Goal: Task Accomplishment & Management: Complete application form

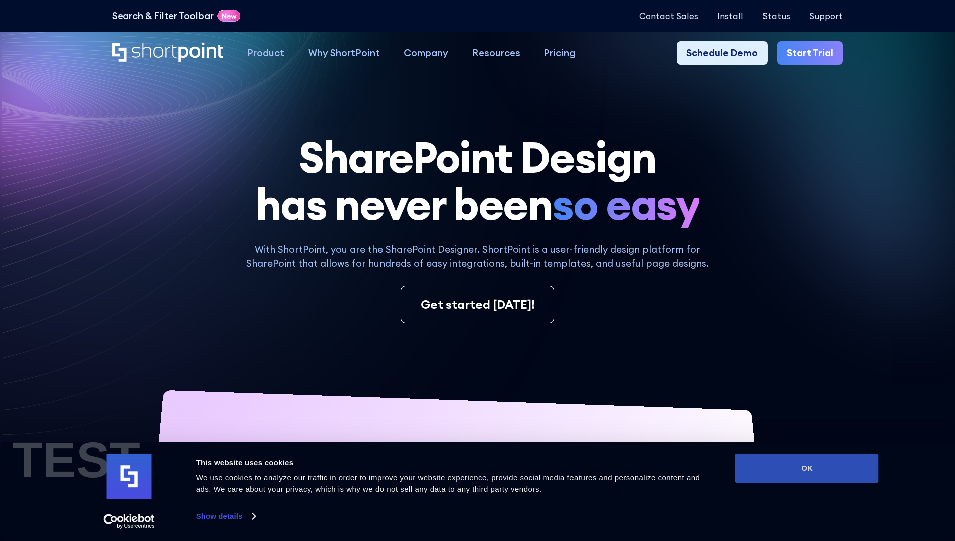
click at [807, 469] on button "OK" at bounding box center [807, 468] width 143 height 29
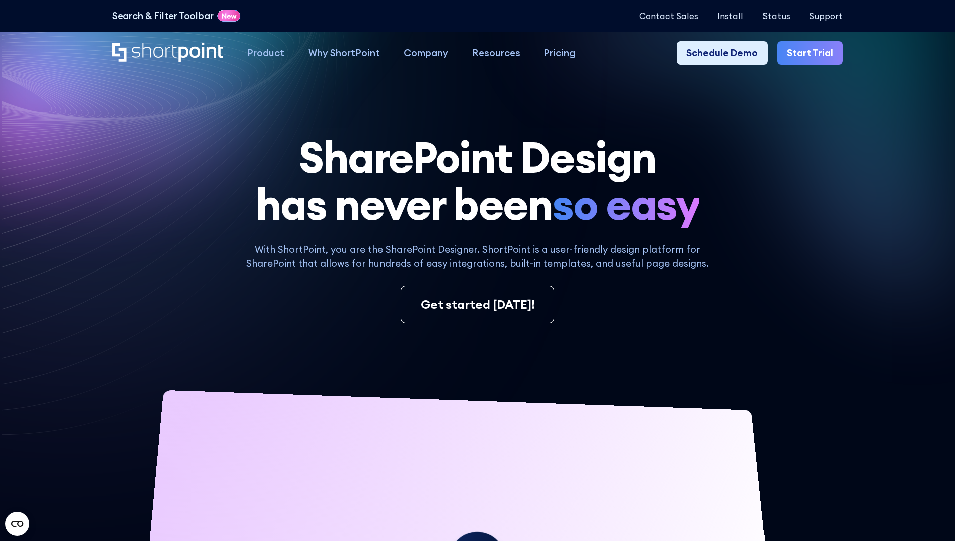
click at [813, 53] on link "Start Trial" at bounding box center [810, 53] width 66 height 24
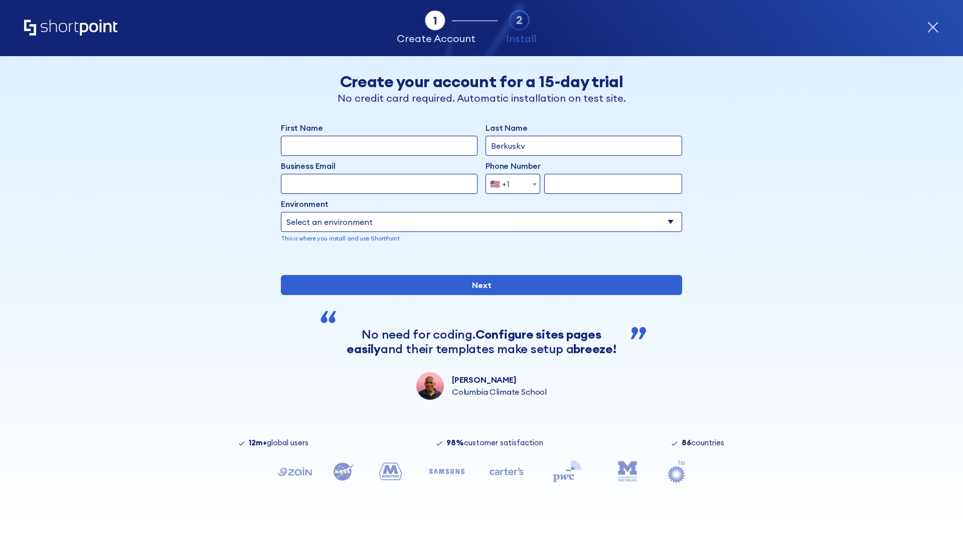
type input "Berkuskv"
type input "test@shortpoint.com"
type input "2125556789"
select select "Microsoft 365"
type input "2125556789"
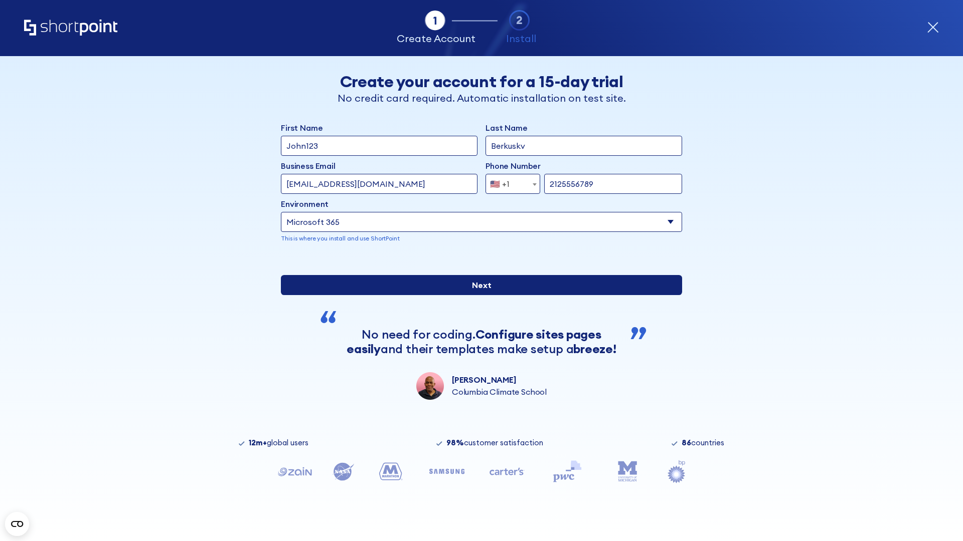
click at [477, 295] on input "Next" at bounding box center [481, 285] width 401 height 20
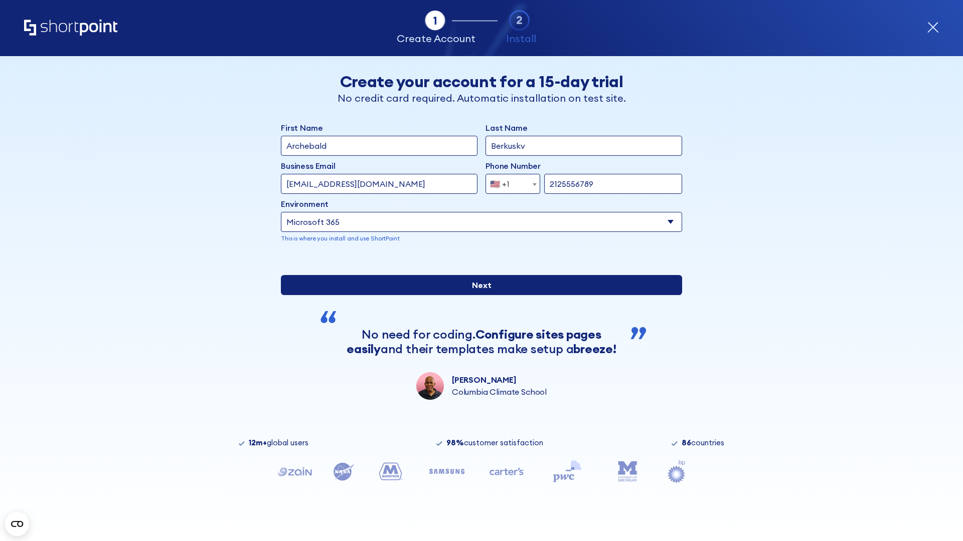
type input "Archebald"
click at [477, 295] on input "Next" at bounding box center [481, 285] width 401 height 20
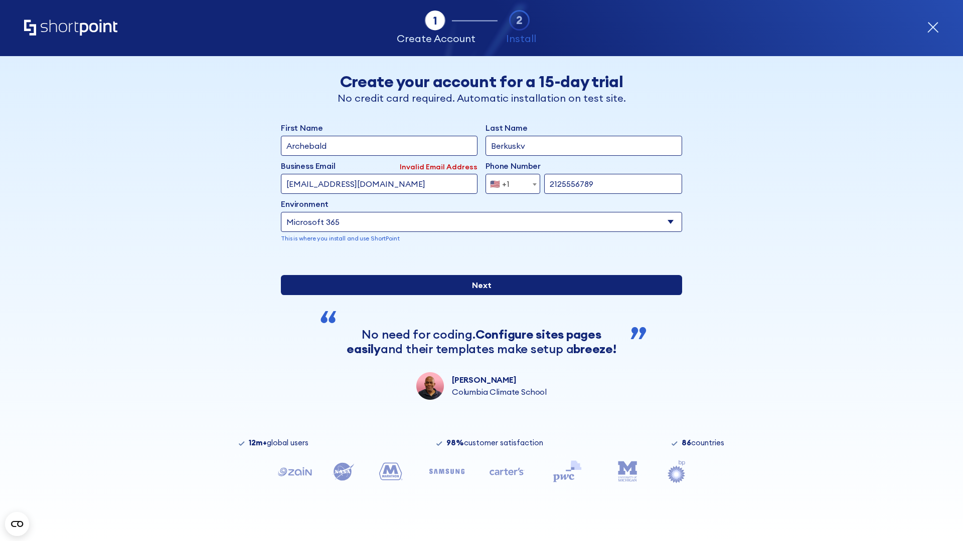
click at [477, 295] on input "Next" at bounding box center [481, 285] width 401 height 20
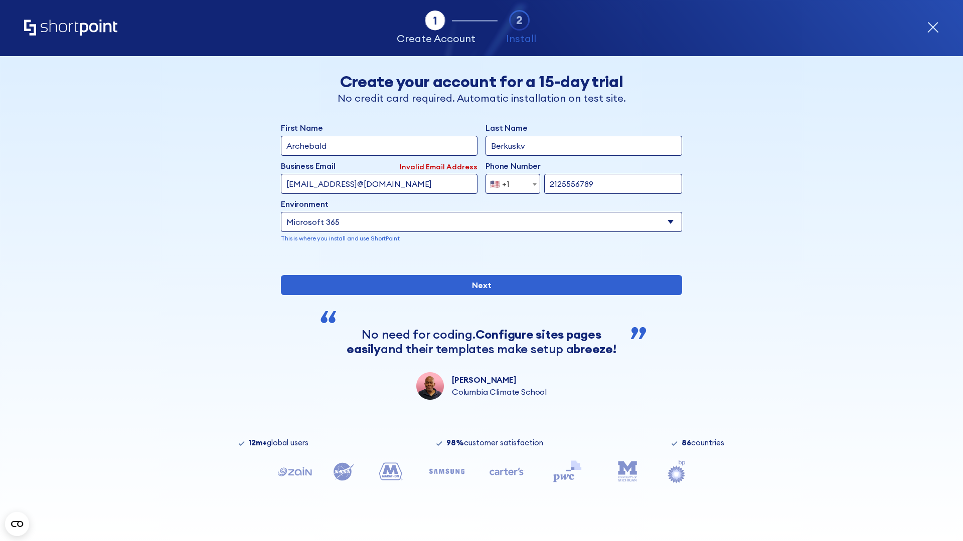
type input "testEmail@protonmail.comtest@shortpoint.com"
click at [509, 184] on span "🇺🇸 +1" at bounding box center [503, 184] width 34 height 20
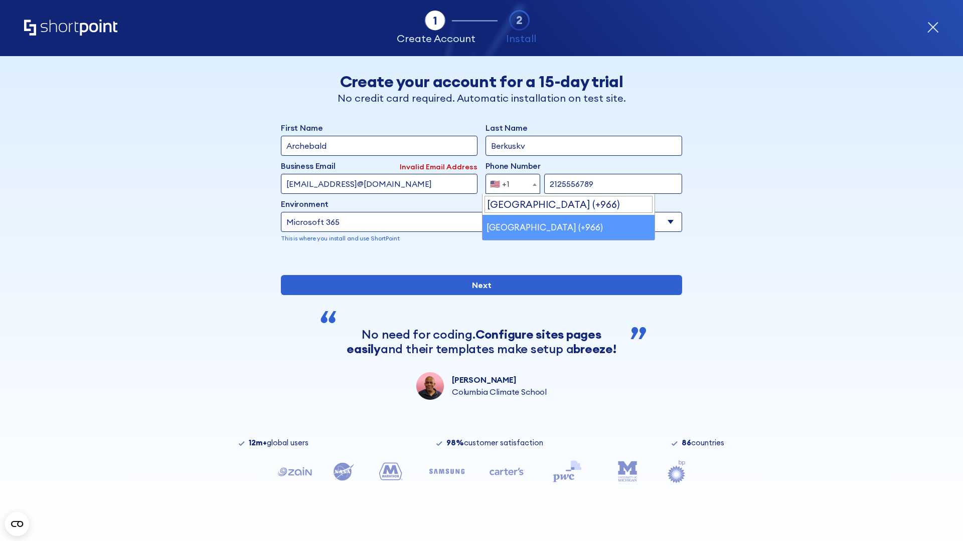
select select "+966"
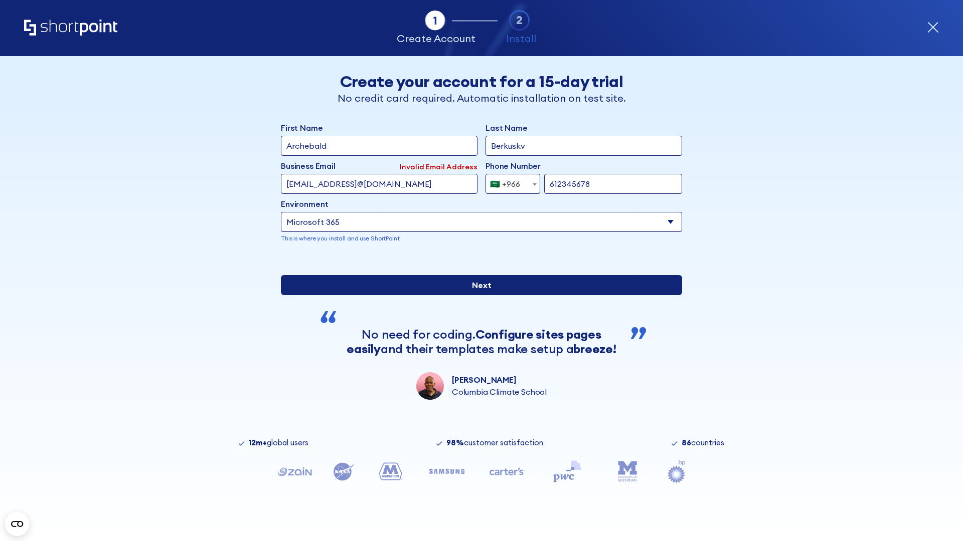
type input "612345678"
click at [477, 295] on input "Next" at bounding box center [481, 285] width 401 height 20
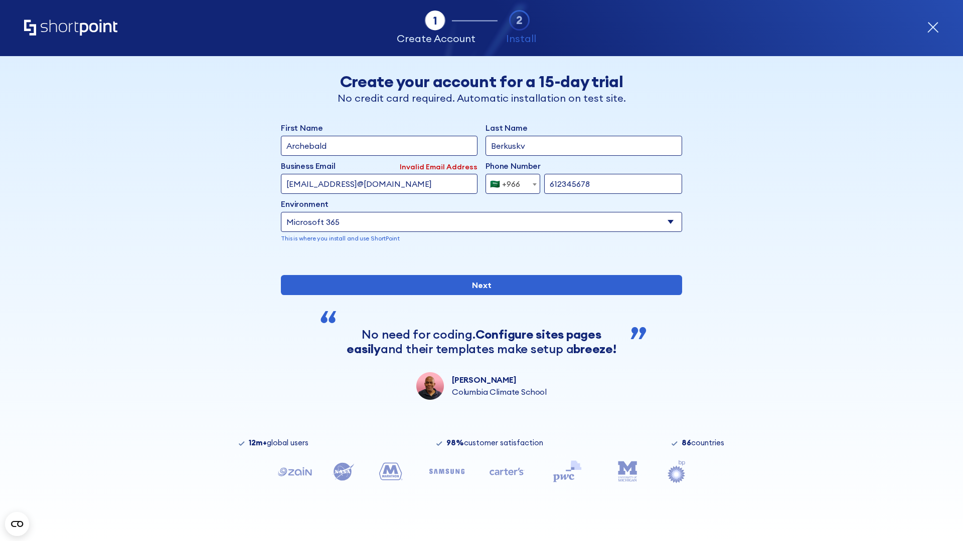
click at [509, 184] on div "🇸🇦 +966" at bounding box center [505, 184] width 30 height 20
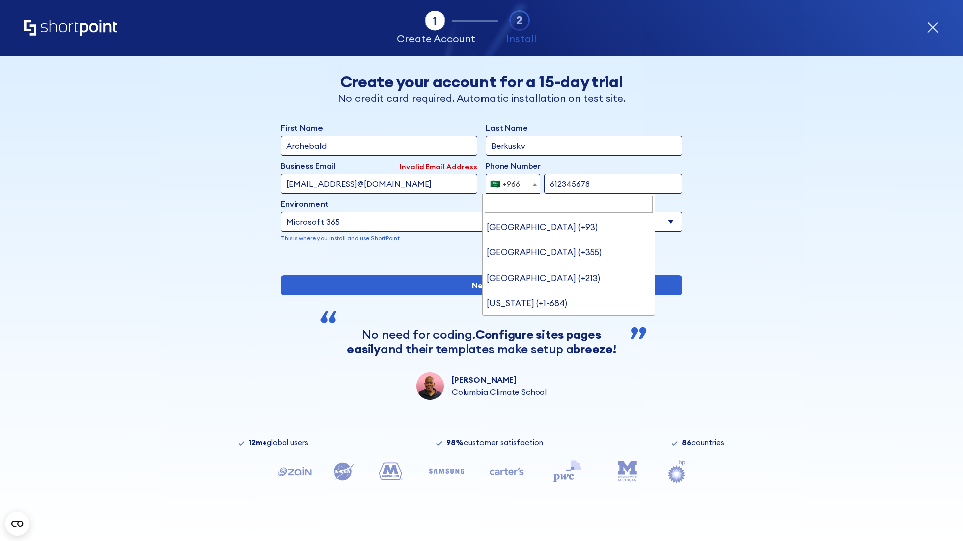
type input "United Arab Emirates (+971)"
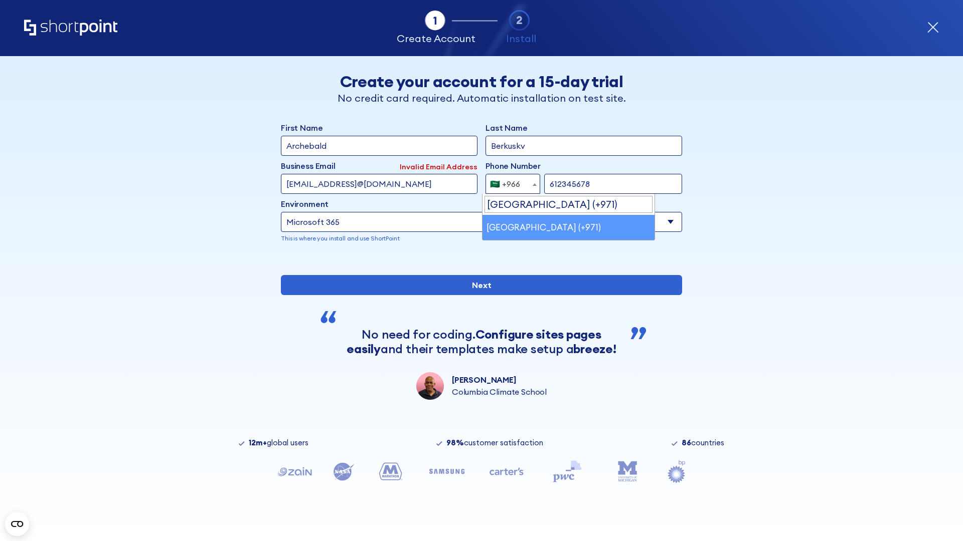
select select "+971"
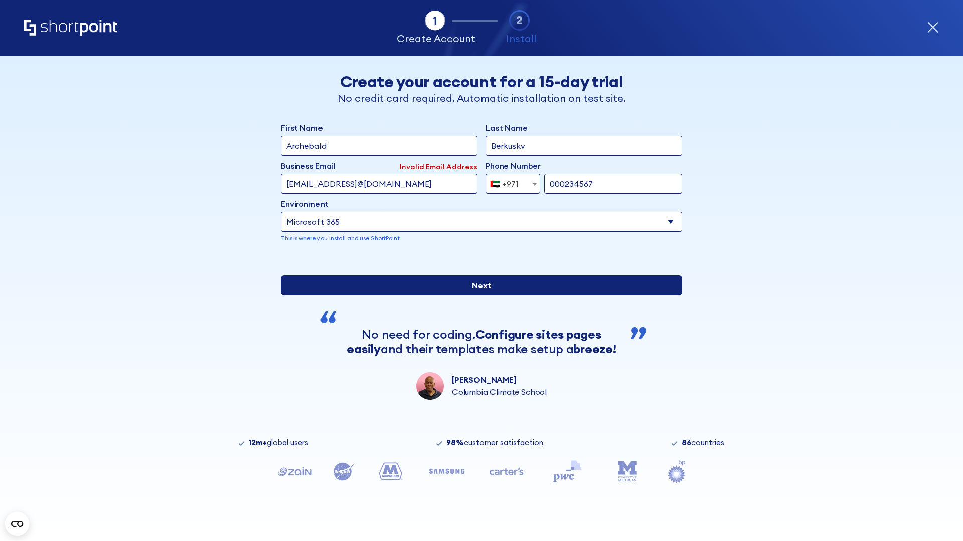
type input "000234567"
click at [477, 295] on input "Next" at bounding box center [481, 285] width 401 height 20
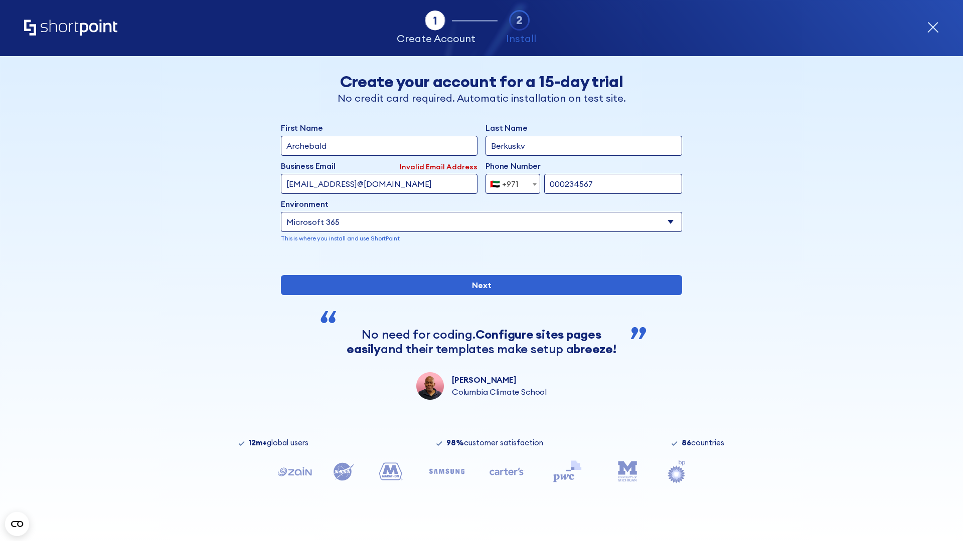
click at [509, 184] on div "🇦🇪 +971" at bounding box center [504, 184] width 29 height 20
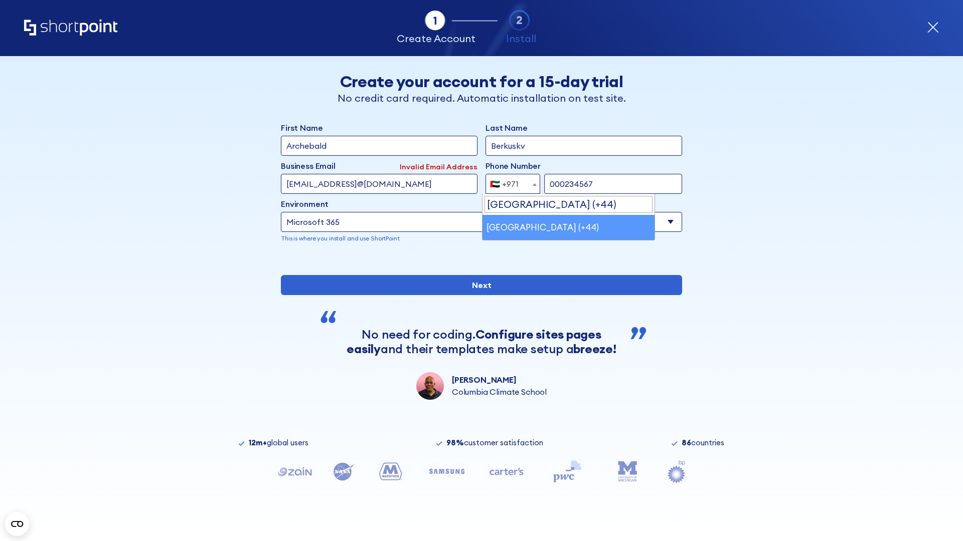
select select "+44"
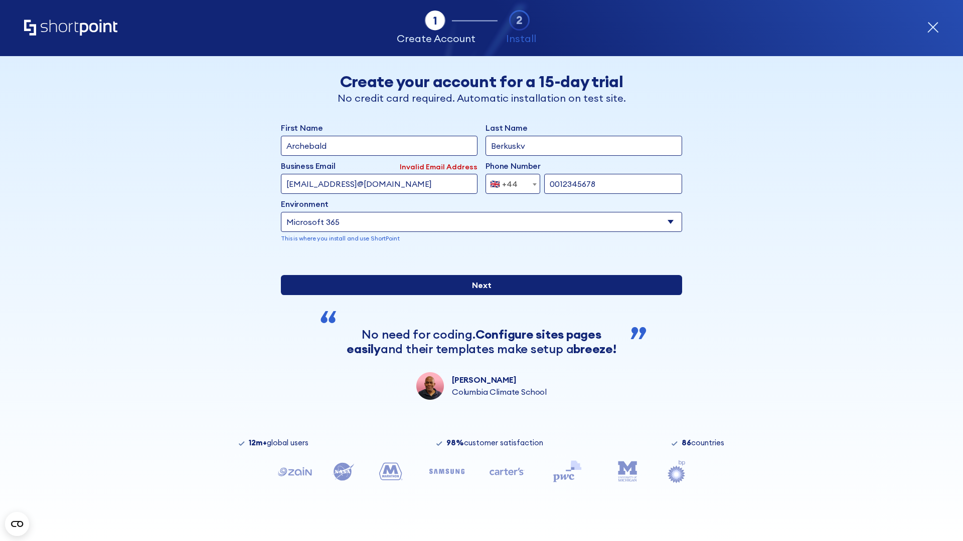
type input "0012345678"
click at [477, 295] on input "Next" at bounding box center [481, 285] width 401 height 20
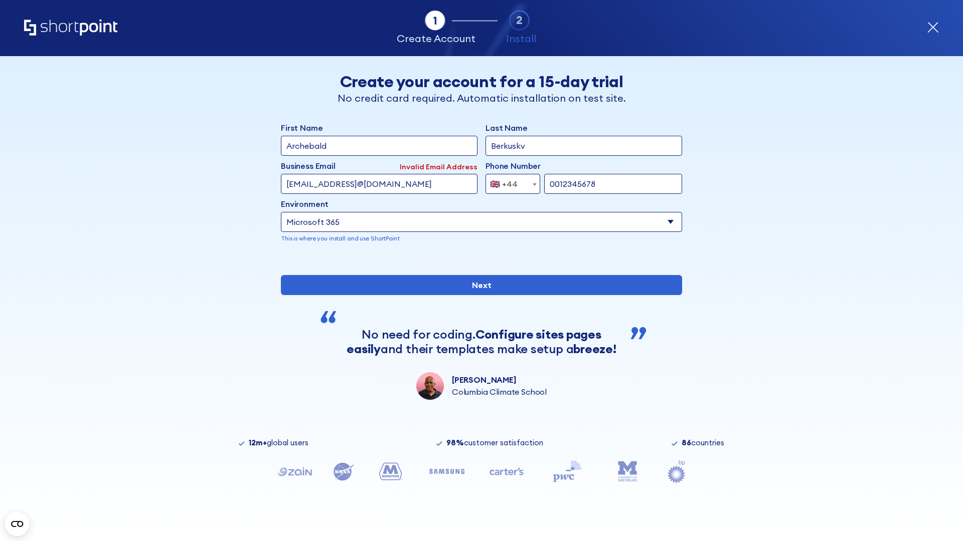
click at [509, 184] on div "🇬🇧 +44" at bounding box center [504, 184] width 28 height 20
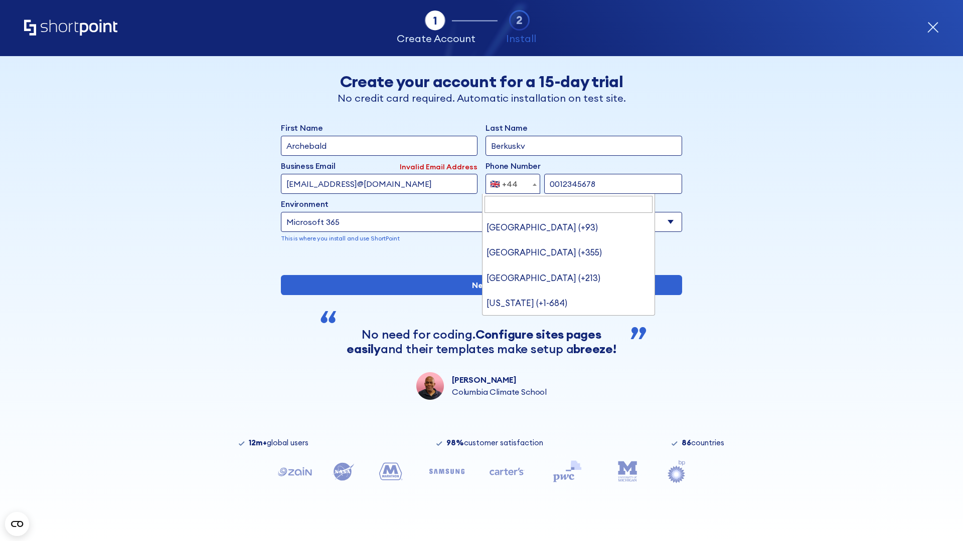
type input "Ukraine (+380)"
select select "+380"
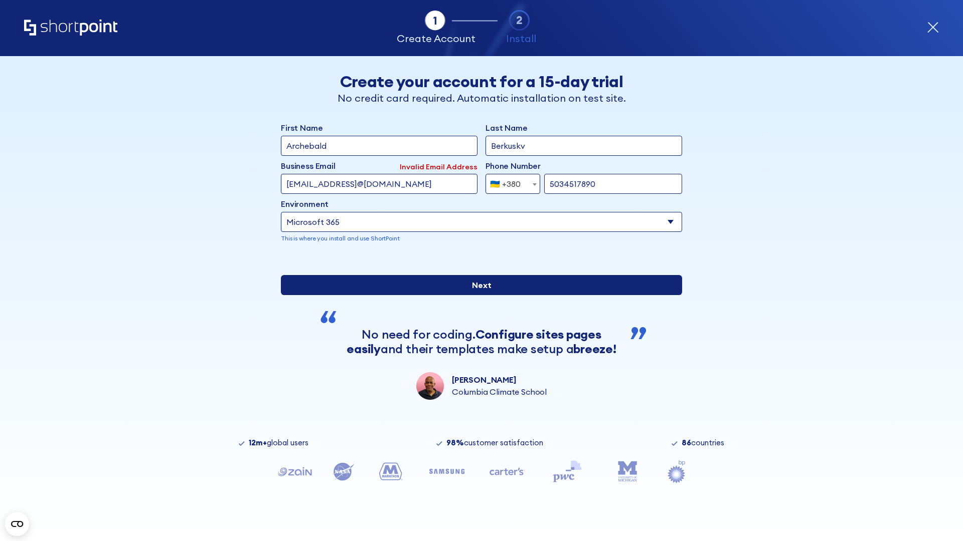
type input "5034517890"
click at [477, 295] on input "Next" at bounding box center [481, 285] width 401 height 20
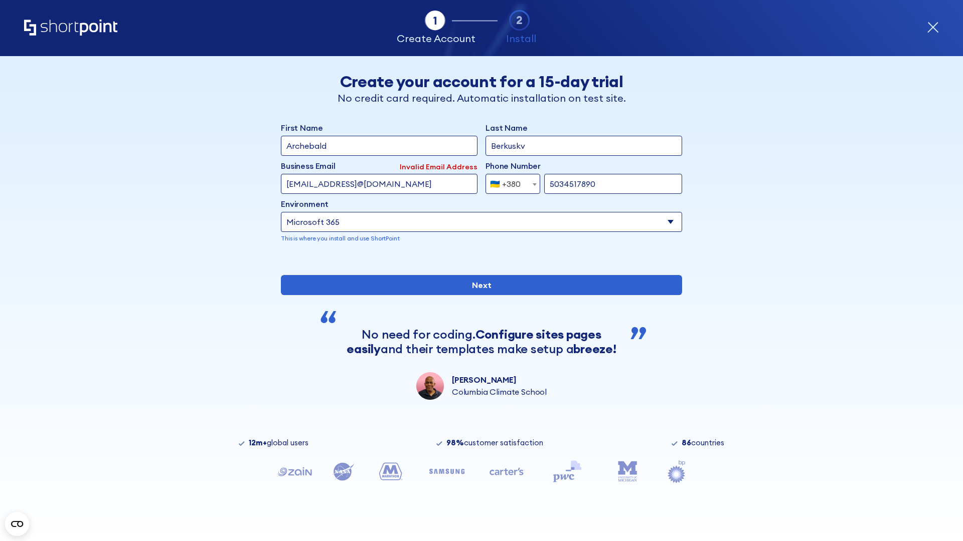
click at [509, 184] on div "🇺🇦 +380" at bounding box center [505, 184] width 31 height 20
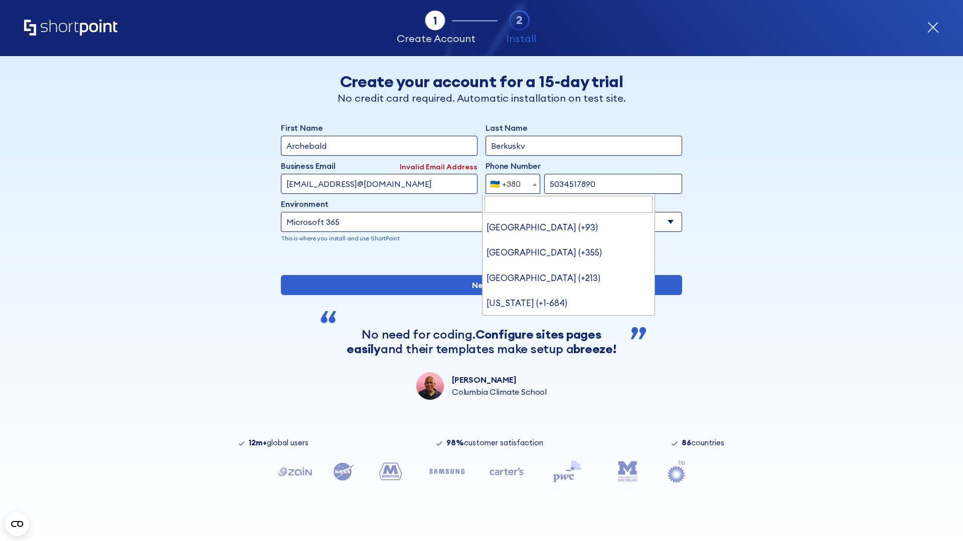
type input "United States (+1)"
select select "+1"
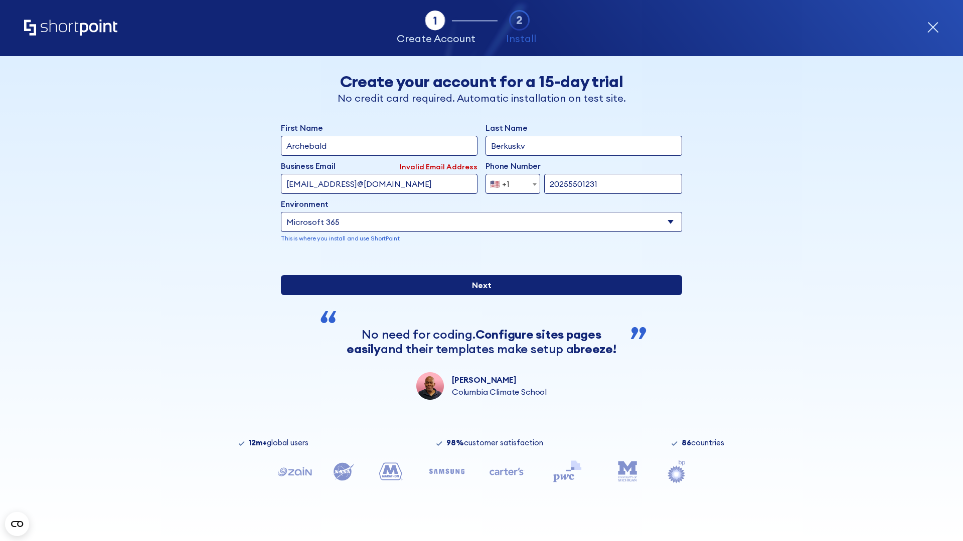
type input "20255501231"
click at [477, 295] on input "Next" at bounding box center [481, 285] width 401 height 20
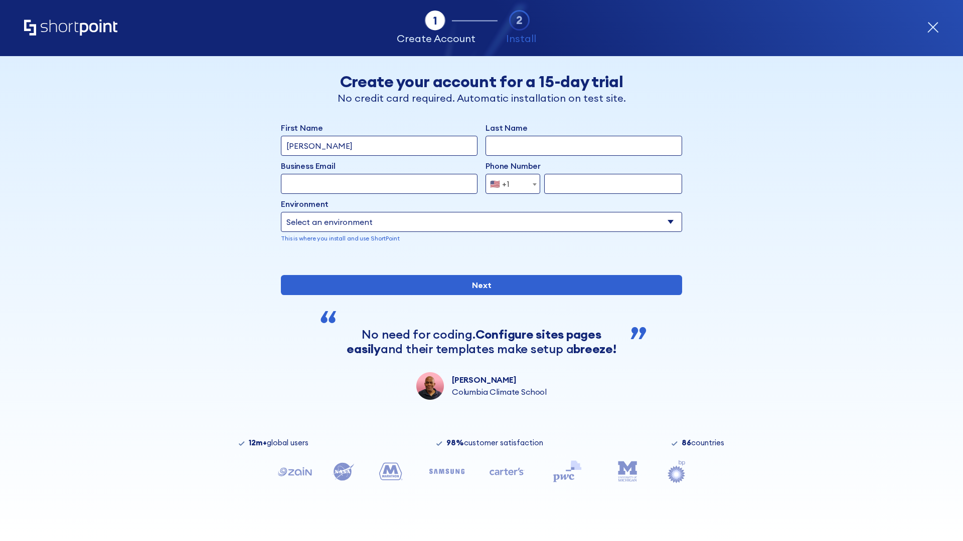
type input "Mary-Jane"
type input "Berkuskv"
type input "john@company.com"
click at [509, 184] on span "🇺🇸 +1" at bounding box center [503, 184] width 34 height 20
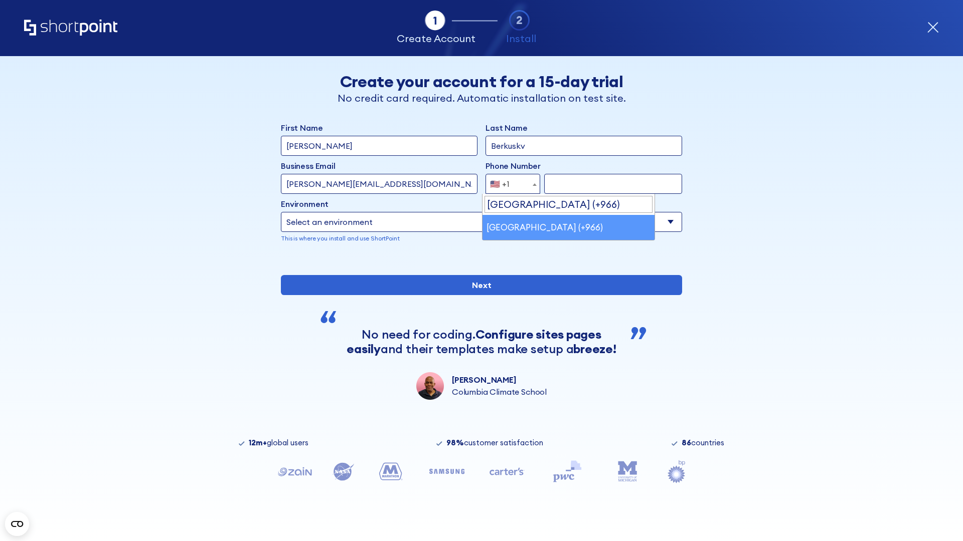
select select "+966"
type input "512345678"
select select "Microsoft 365"
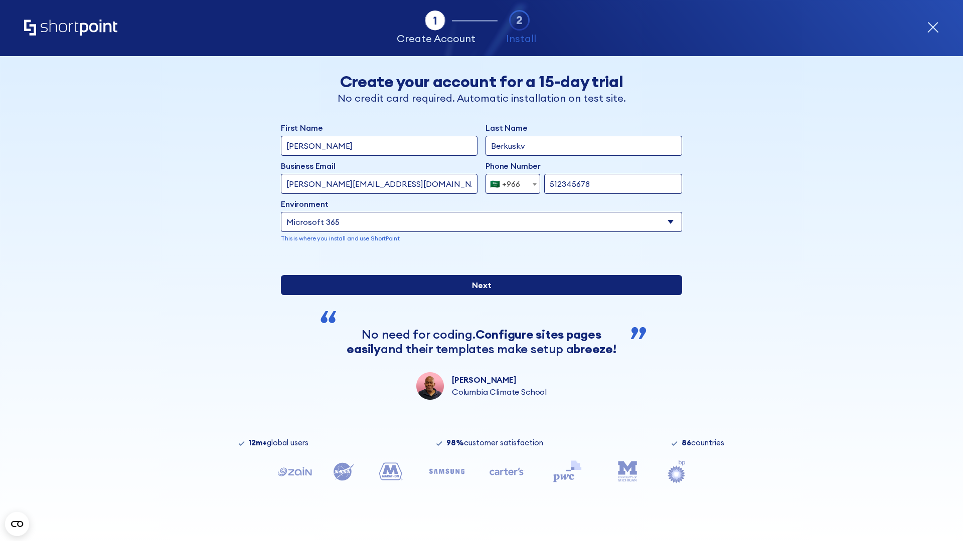
type input "512345678"
click at [477, 295] on input "Next" at bounding box center [481, 285] width 401 height 20
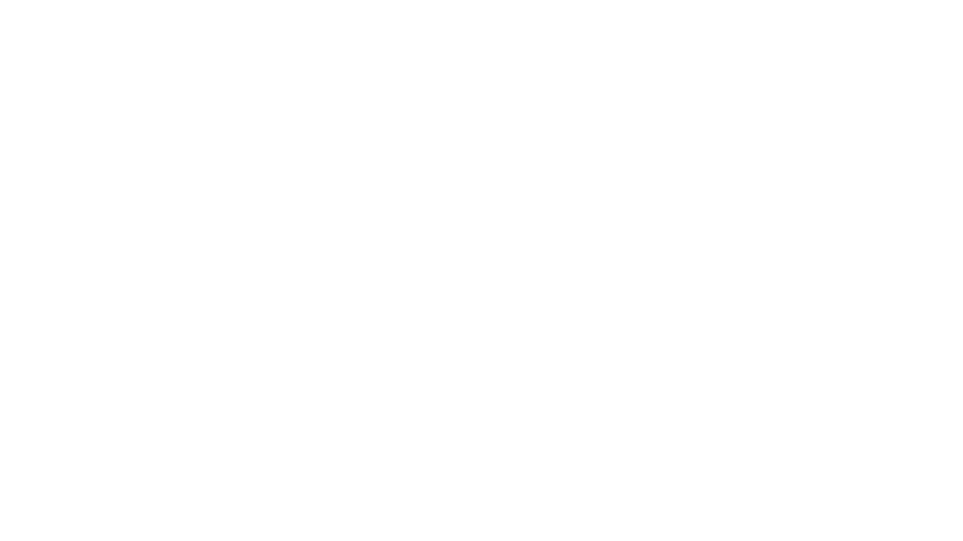
select select "+966"
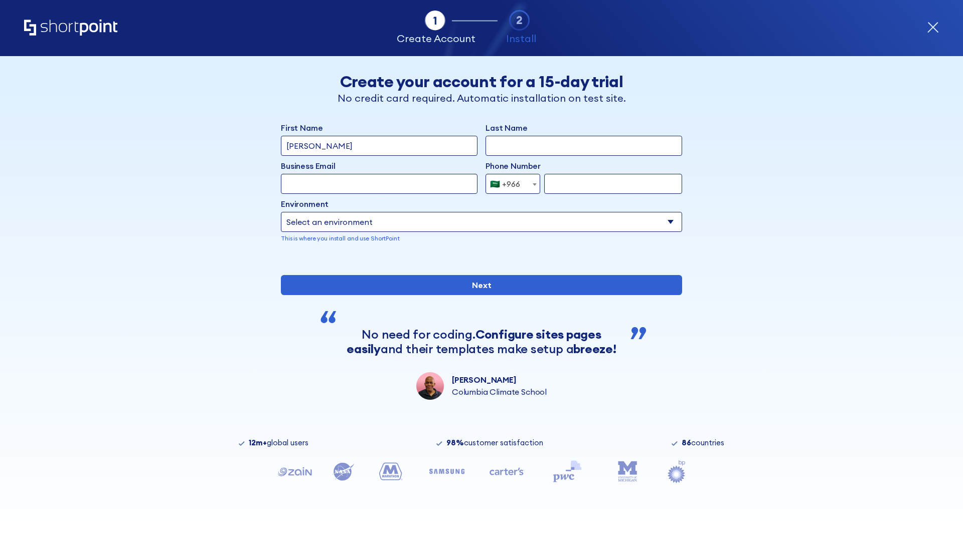
type input "D'Souza"
type input "Berkuskv"
type input "hr@mybusiness.org"
click at [509, 184] on div "🇸🇦 +966" at bounding box center [505, 184] width 30 height 20
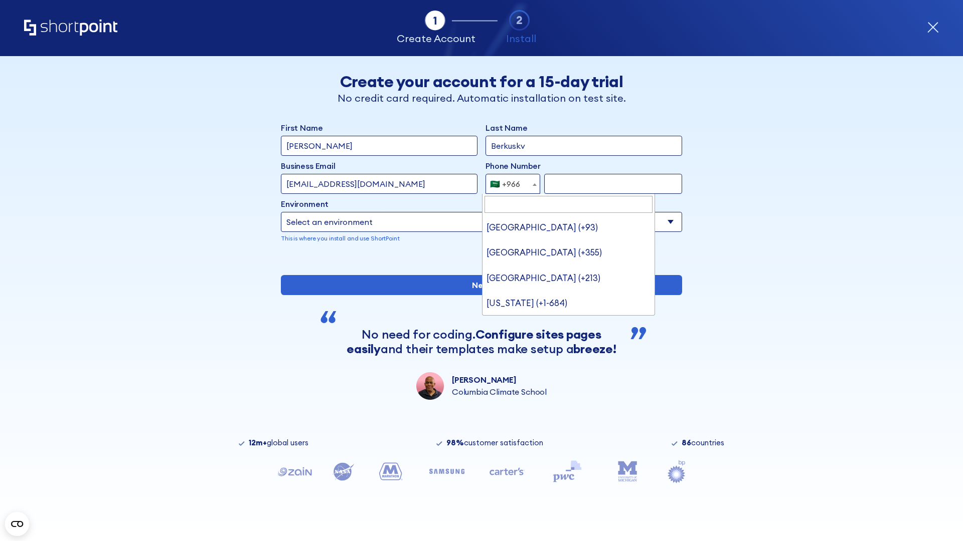
type input "[GEOGRAPHIC_DATA] (+971)"
select select "+971"
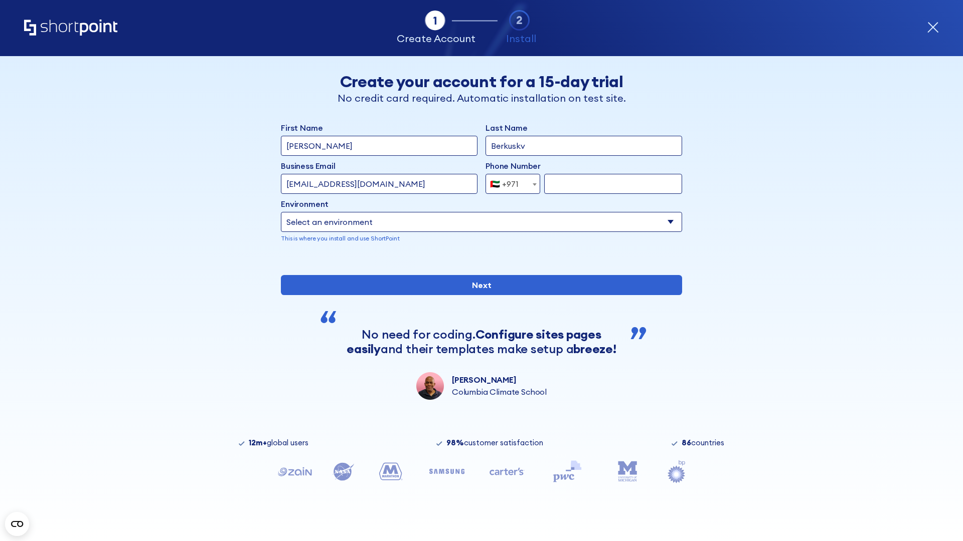
type input "501234567"
select select "Microsoft 365"
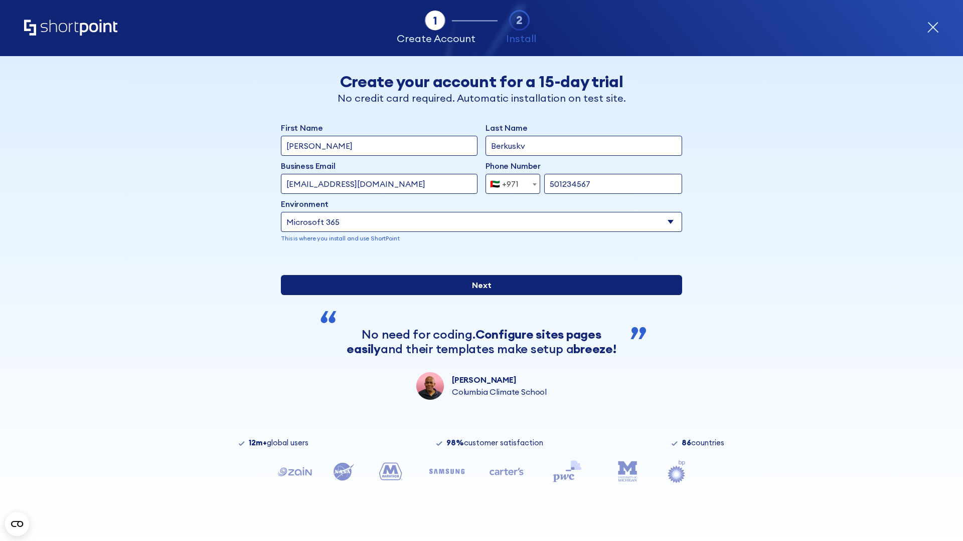
type input "501234567"
click at [477, 295] on input "Next" at bounding box center [481, 285] width 401 height 20
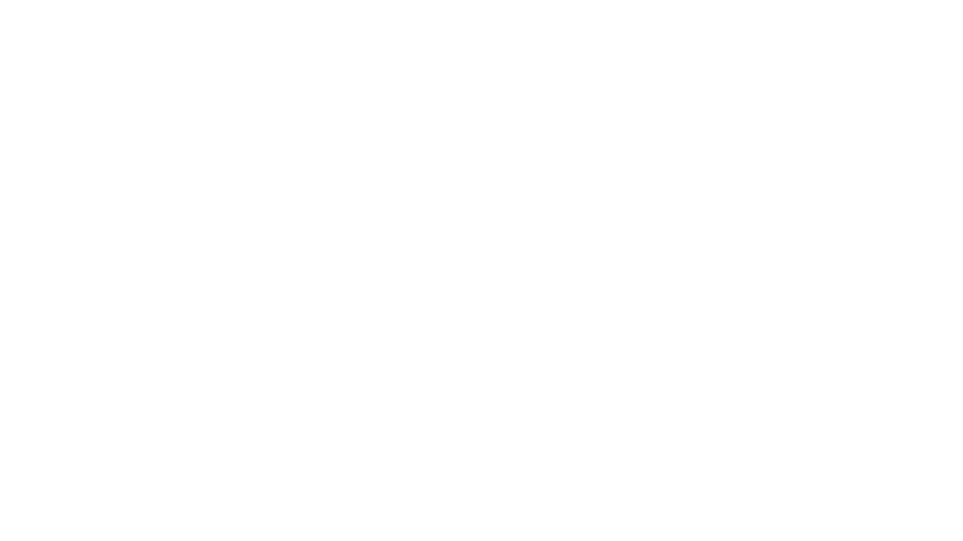
select select "+971"
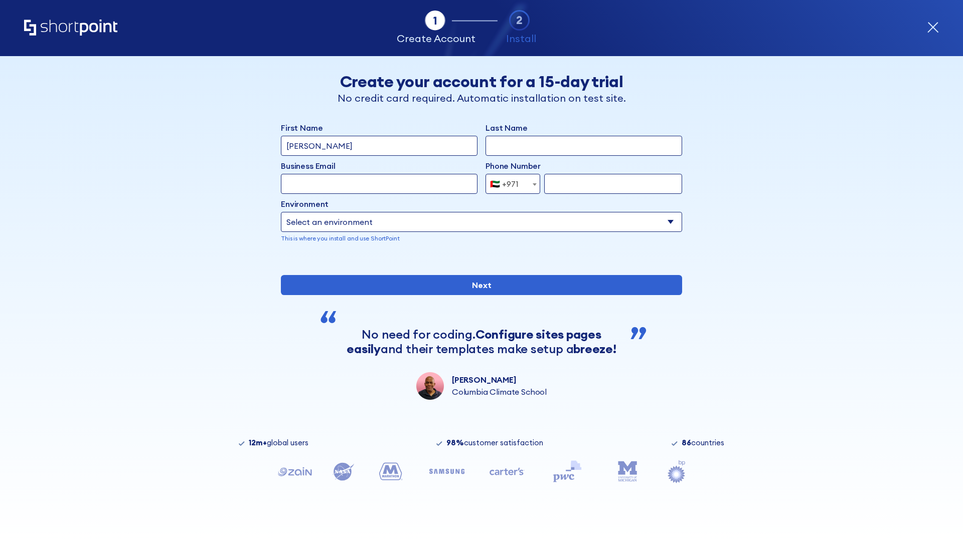
type input "Van der Meer"
type input "Berkuskv"
type input "support@university.edu"
click at [509, 184] on div "🇦🇪 +971" at bounding box center [504, 184] width 29 height 20
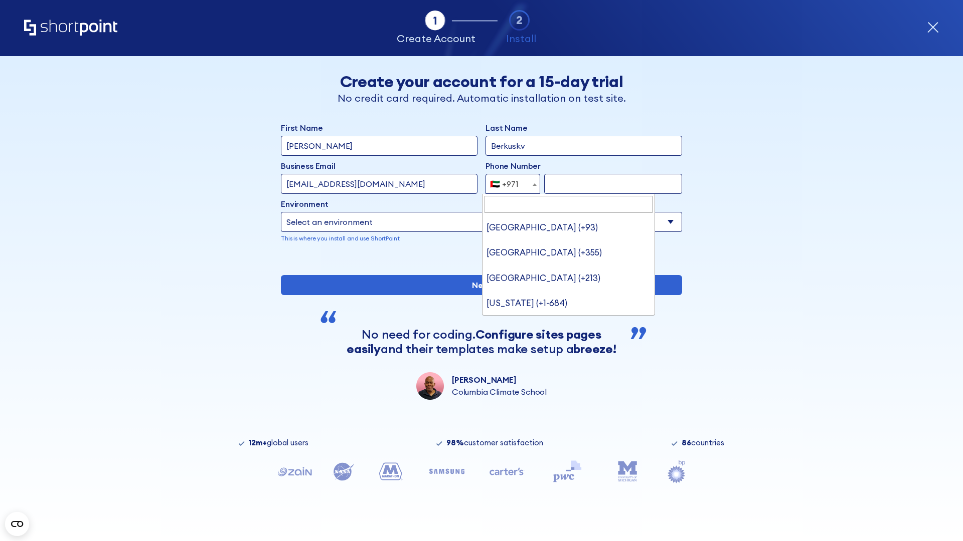
type input "[GEOGRAPHIC_DATA] (+44)"
select select "+44"
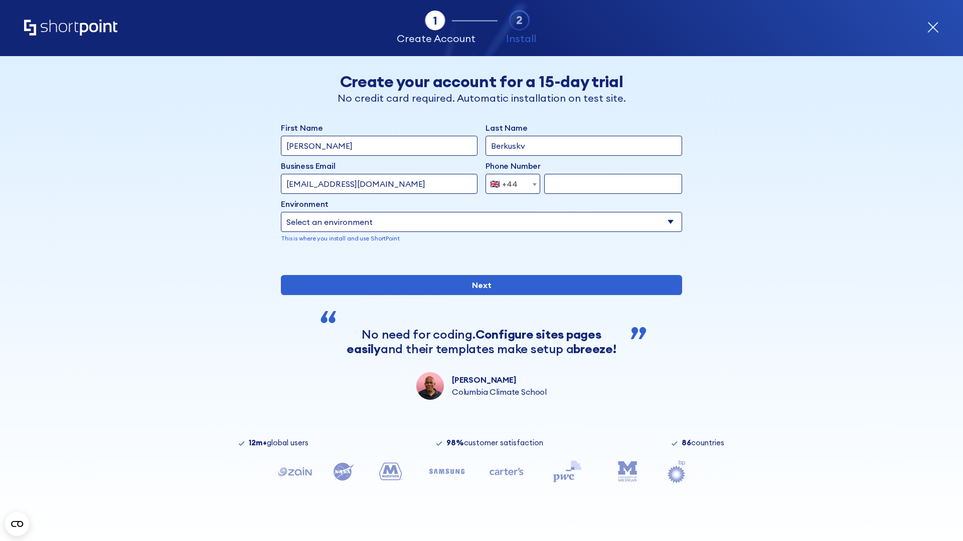
type input "7912345678"
select select "Microsoft 365"
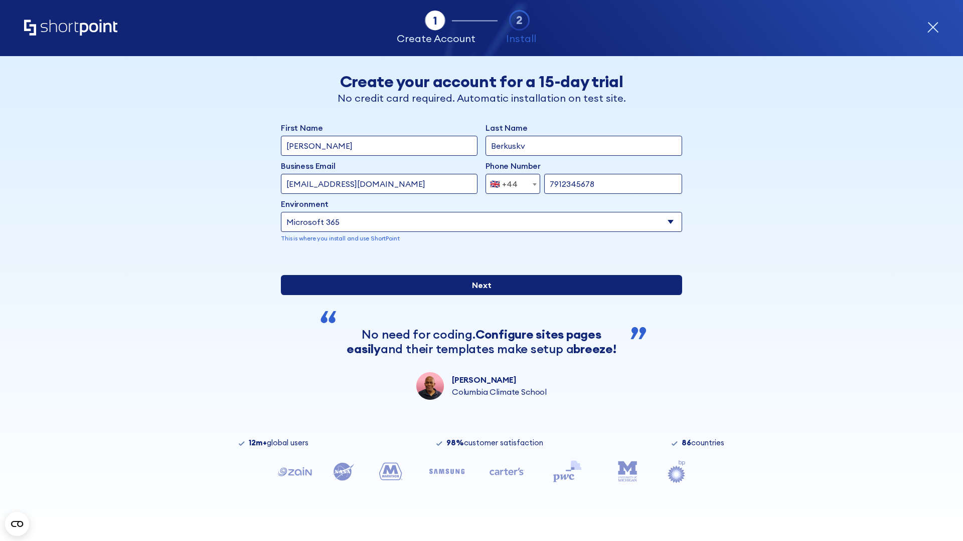
type input "7912345678"
click at [477, 295] on input "Next" at bounding box center [481, 285] width 401 height 20
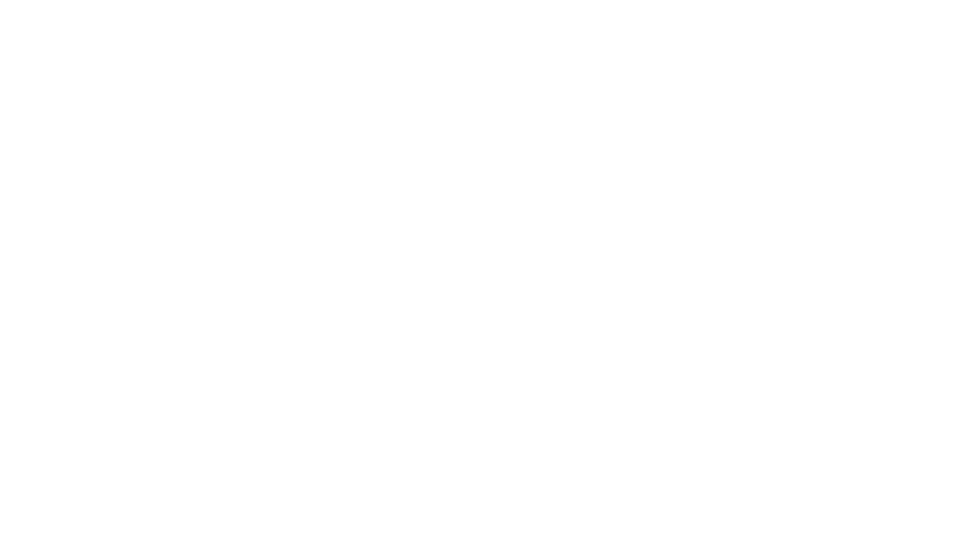
select select "+44"
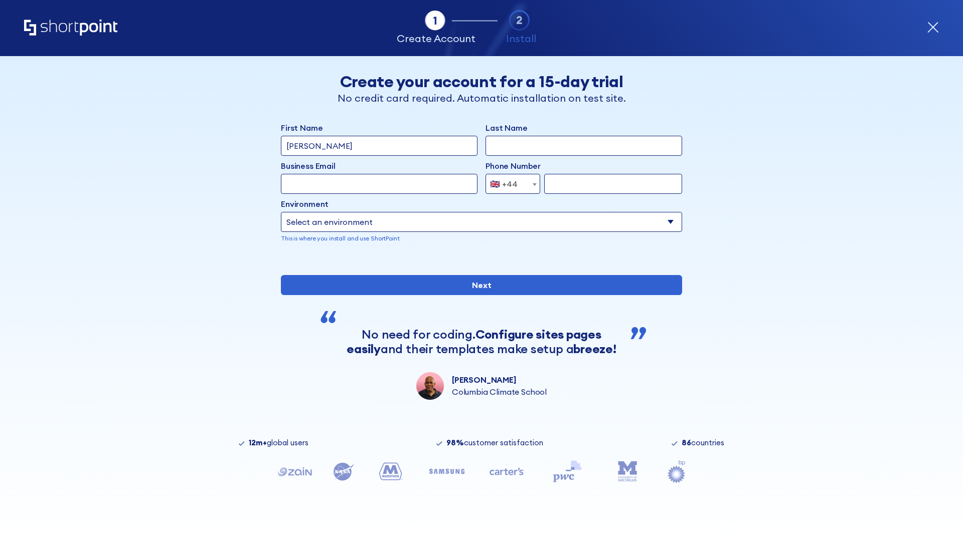
type input "JR Smith"
type input "Berkuskv"
type input "info@startup.tech"
click at [509, 184] on div "🇬🇧 +44" at bounding box center [504, 184] width 28 height 20
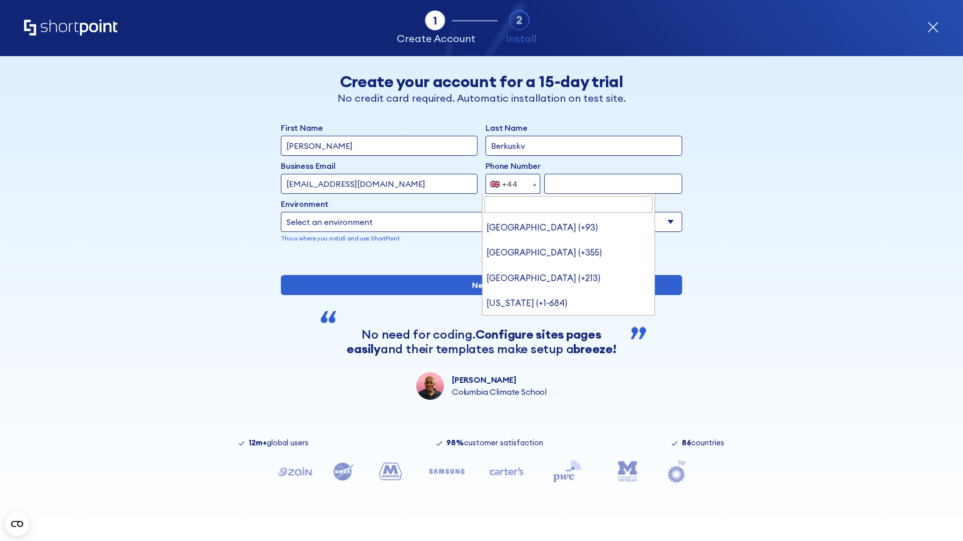
type input "Ukraine (+380)"
select select "+380"
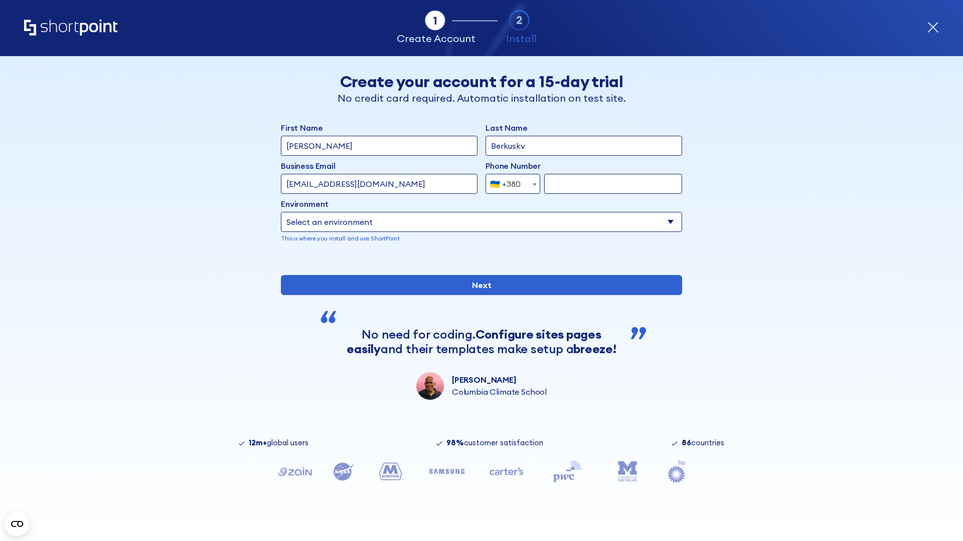
type input "663451789"
select select "Microsoft 365"
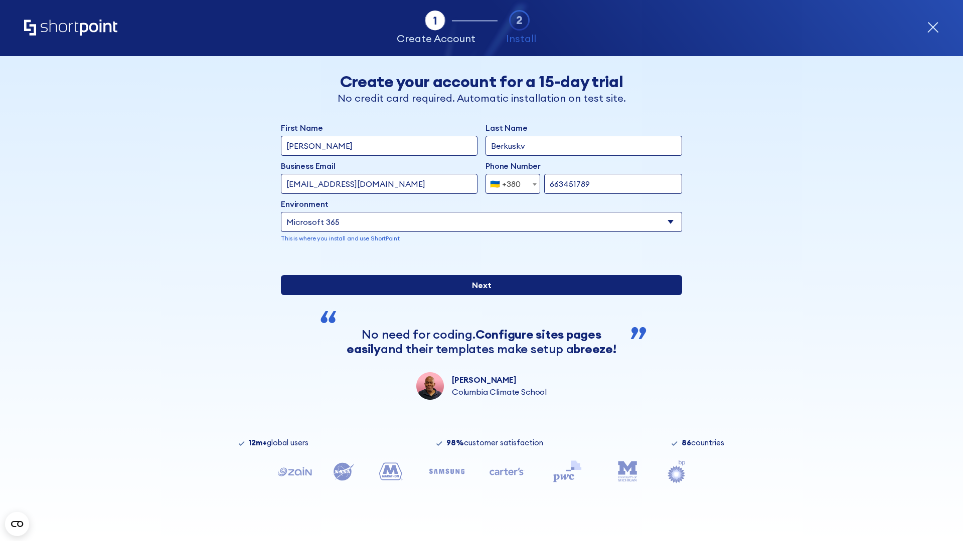
type input "663451789"
click at [477, 295] on input "Next" at bounding box center [481, 285] width 401 height 20
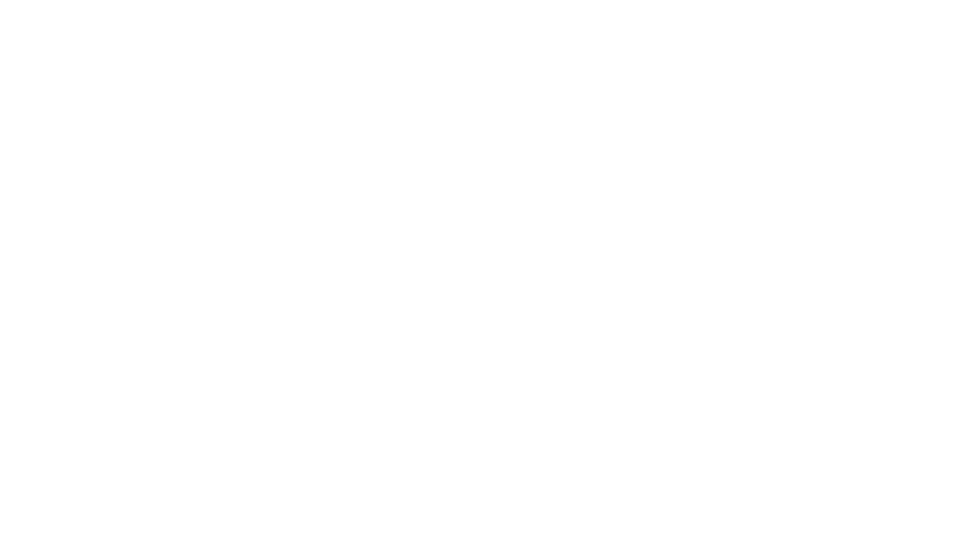
select select "+380"
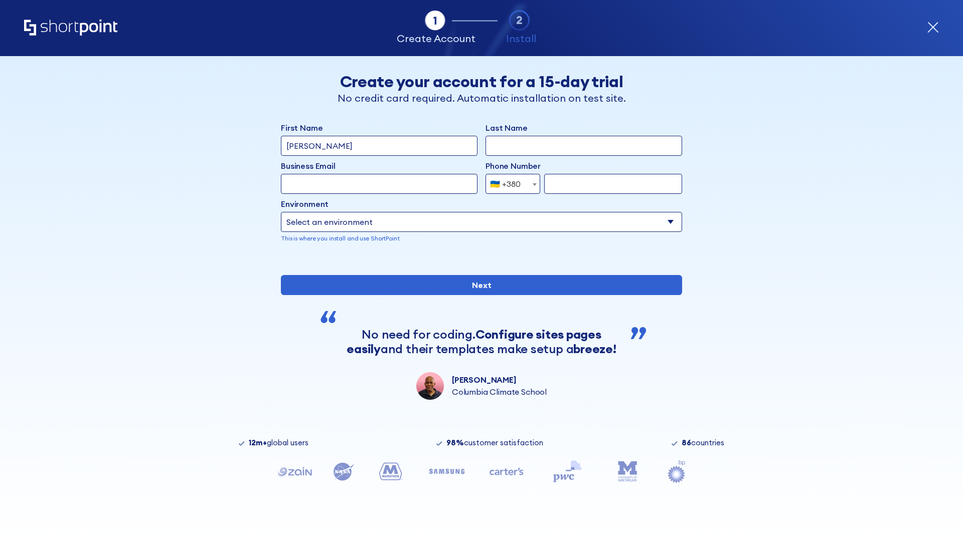
type input "[PERSON_NAME]"
type input "Berkuskv"
type input "[EMAIL_ADDRESS][DOMAIN_NAME]"
click at [509, 184] on div "🇺🇦 +380" at bounding box center [505, 184] width 31 height 20
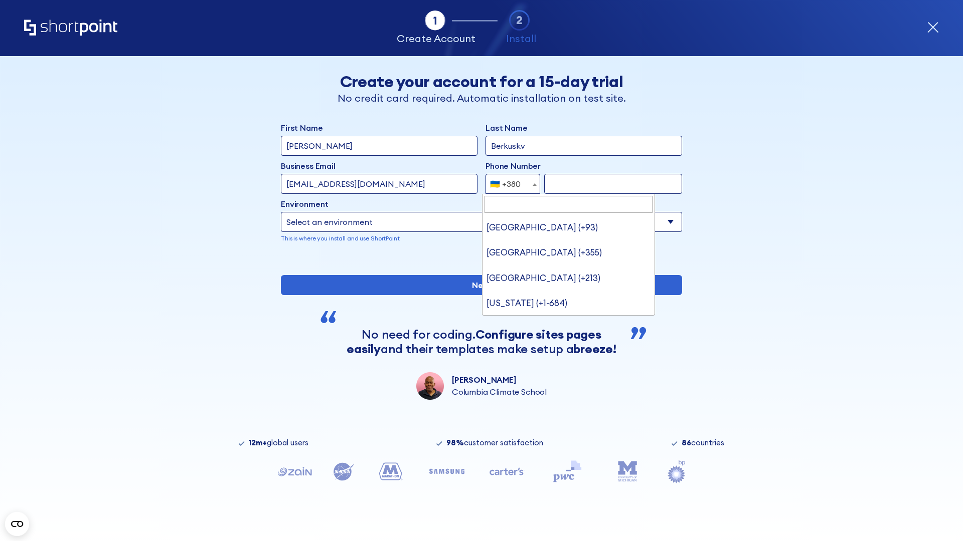
type input "United States (+1)"
select select "+1"
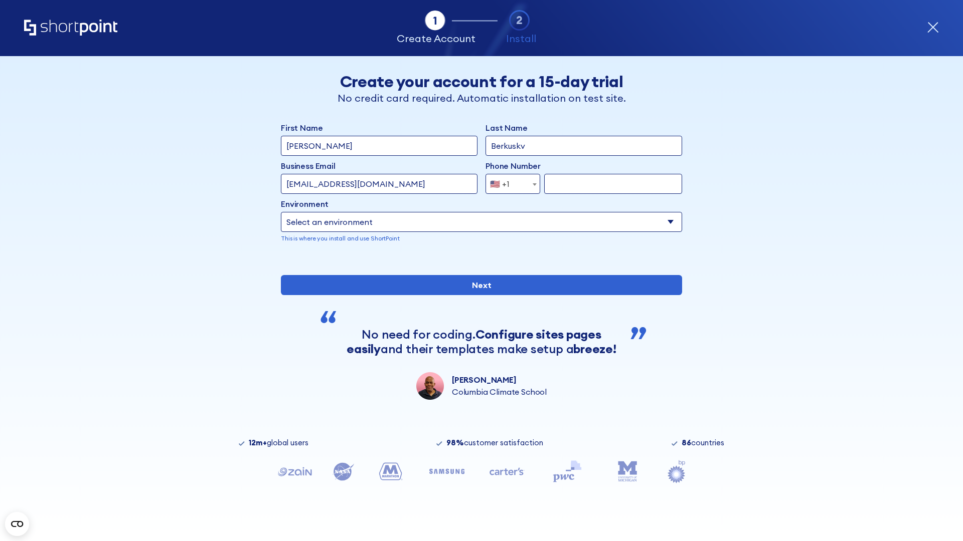
type input "2025550123"
select select "Microsoft 365"
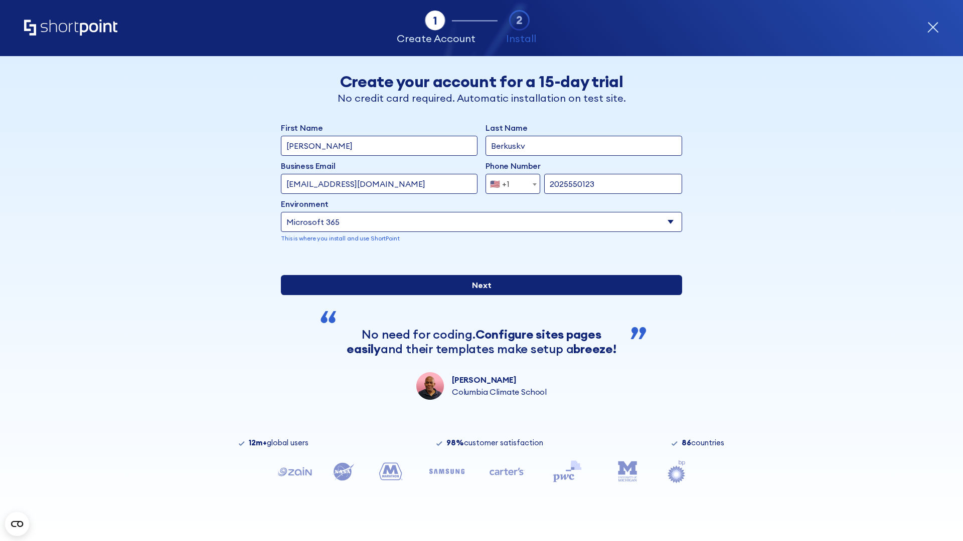
type input "2025550123"
click at [477, 295] on input "Next" at bounding box center [481, 285] width 401 height 20
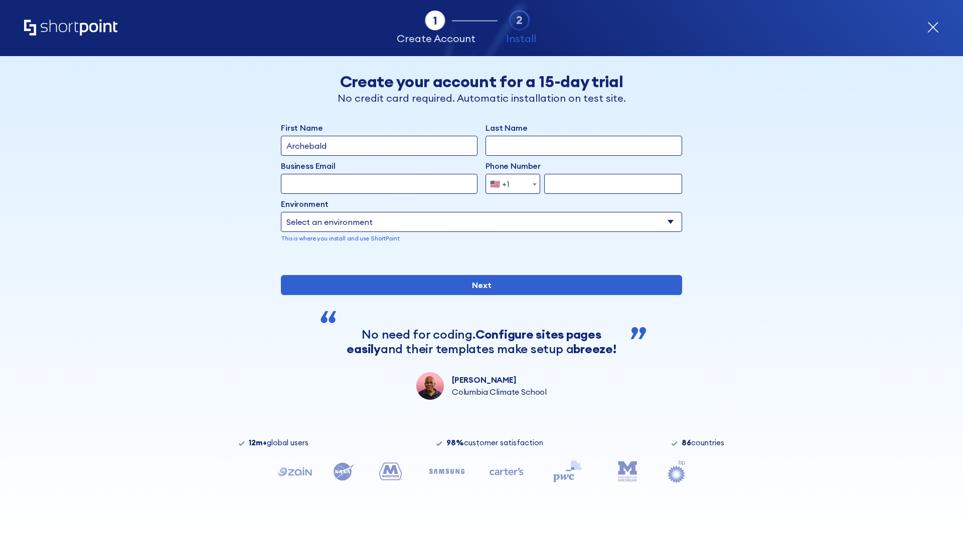
type input "Archebald"
type input "Berkuskv"
type input "[EMAIL_ADDRESS][DOMAIN_NAME]"
type input "2125556789"
select select "SharePoint 2019 (On-Premise)"
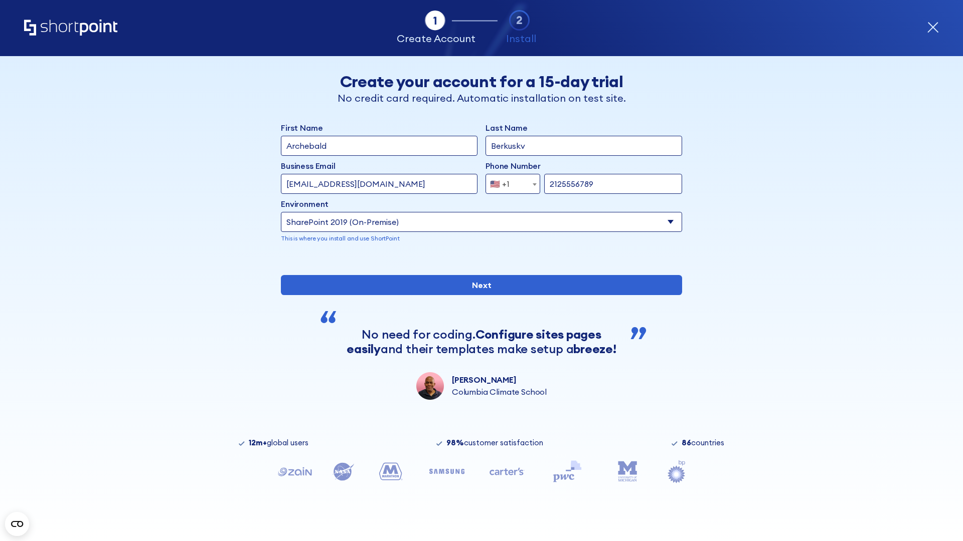
type input "2125556789"
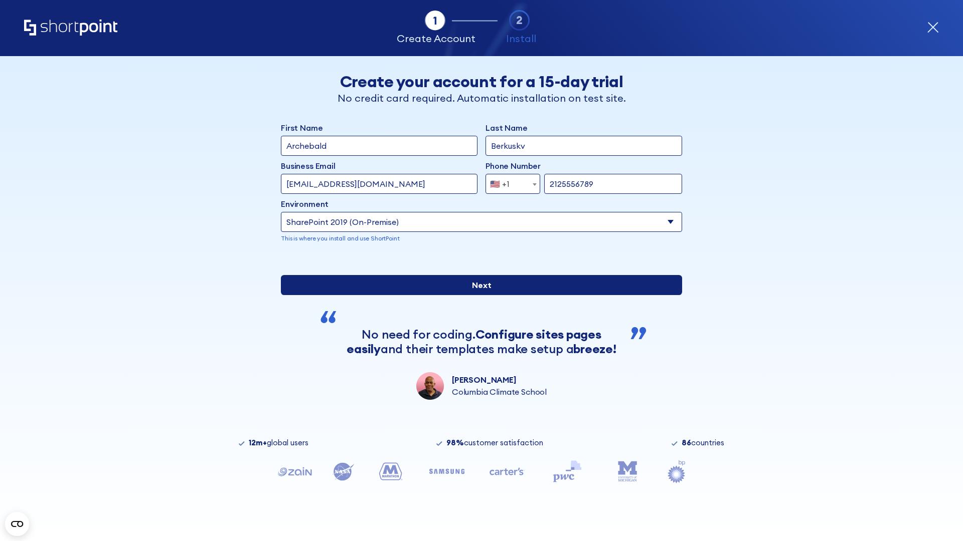
type input "[URL][DOMAIN_NAME]"
click at [477, 295] on input "Next" at bounding box center [481, 285] width 401 height 20
